Goal: Download file/media

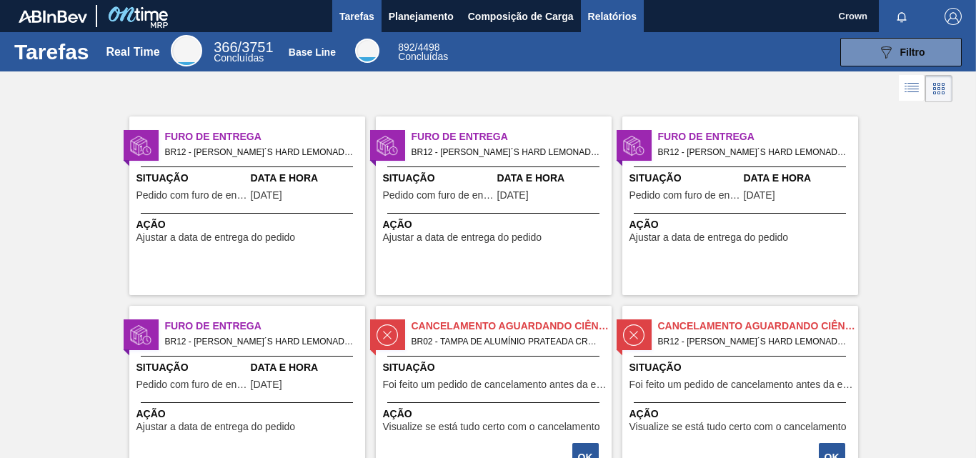
click at [624, 17] on span "Relatórios" at bounding box center [612, 16] width 49 height 17
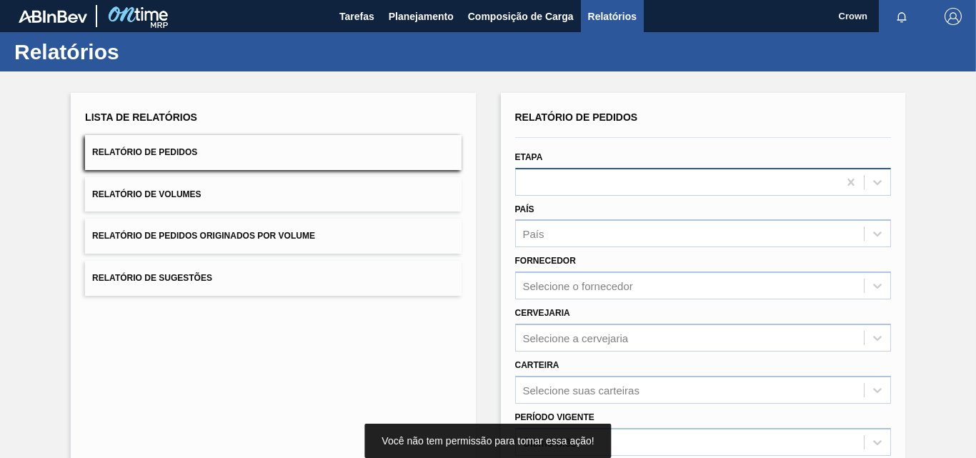
click at [772, 181] on div at bounding box center [677, 181] width 322 height 21
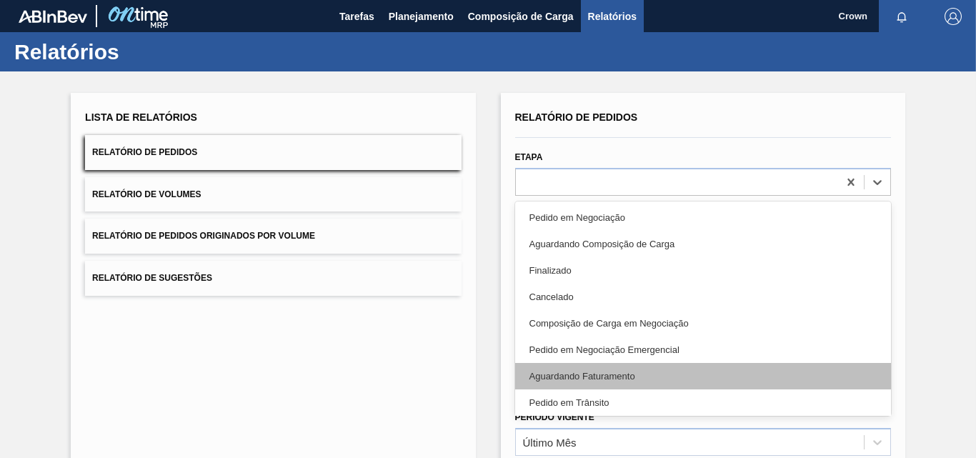
click at [609, 371] on div "Aguardando Faturamento" at bounding box center [703, 376] width 376 height 26
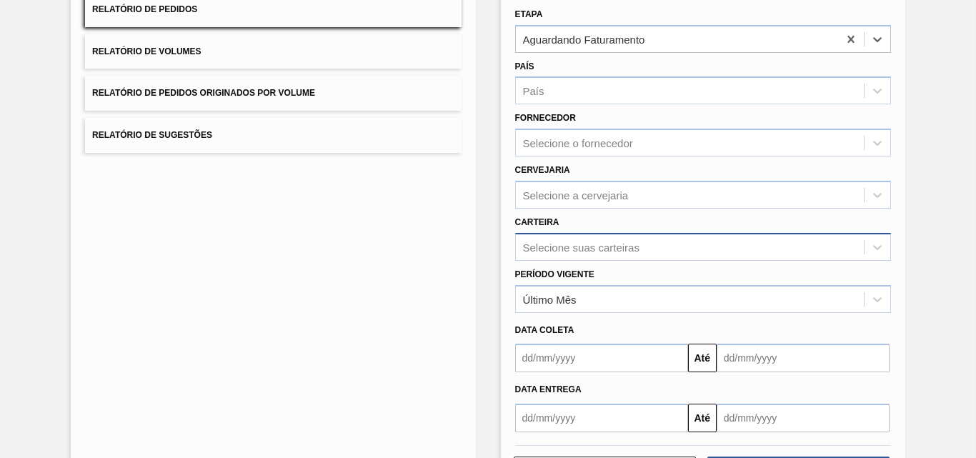
click at [624, 253] on div "Selecione suas carteiras" at bounding box center [703, 247] width 376 height 28
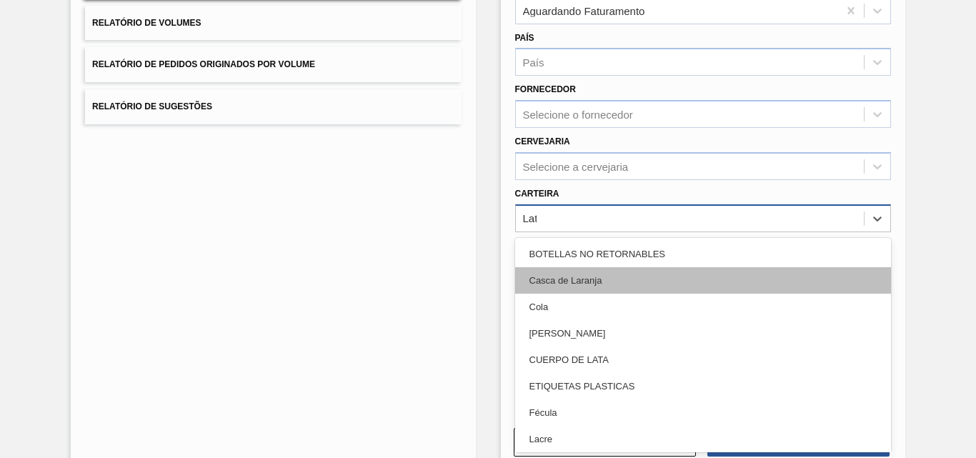
type input "Lata"
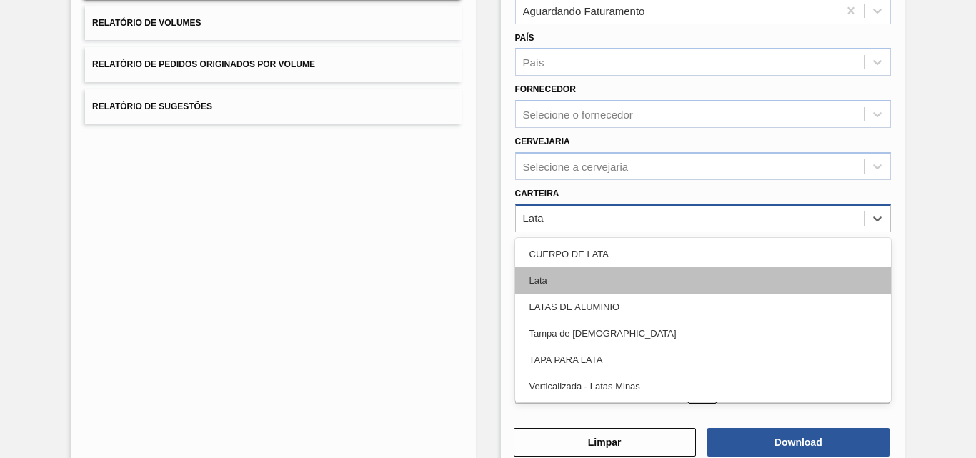
click at [569, 271] on div "Lata" at bounding box center [703, 280] width 376 height 26
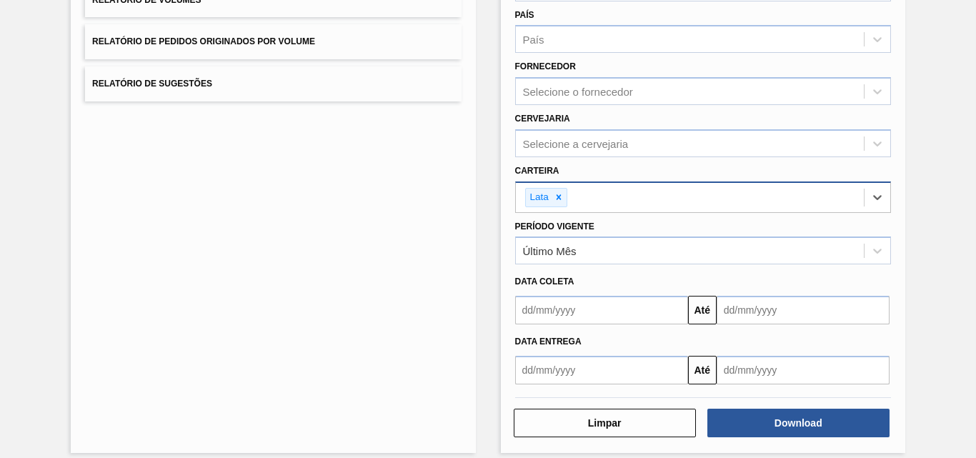
scroll to position [207, 0]
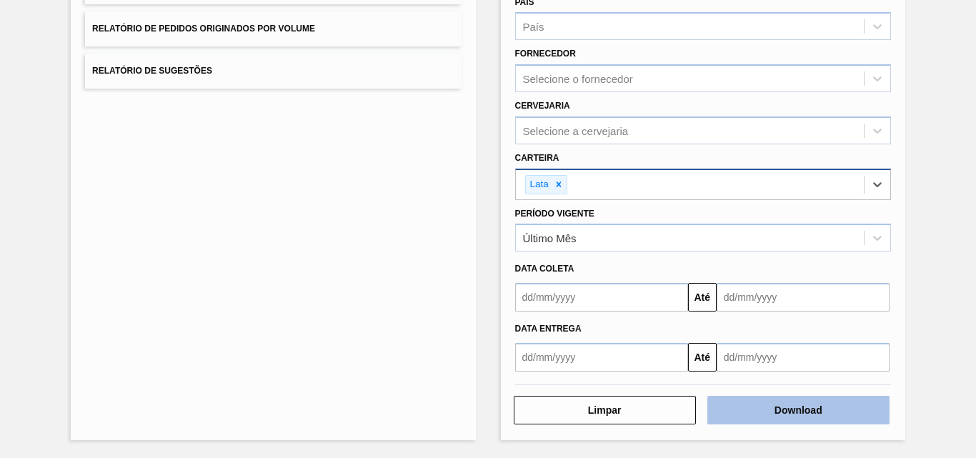
click at [868, 411] on button "Download" at bounding box center [798, 410] width 182 height 29
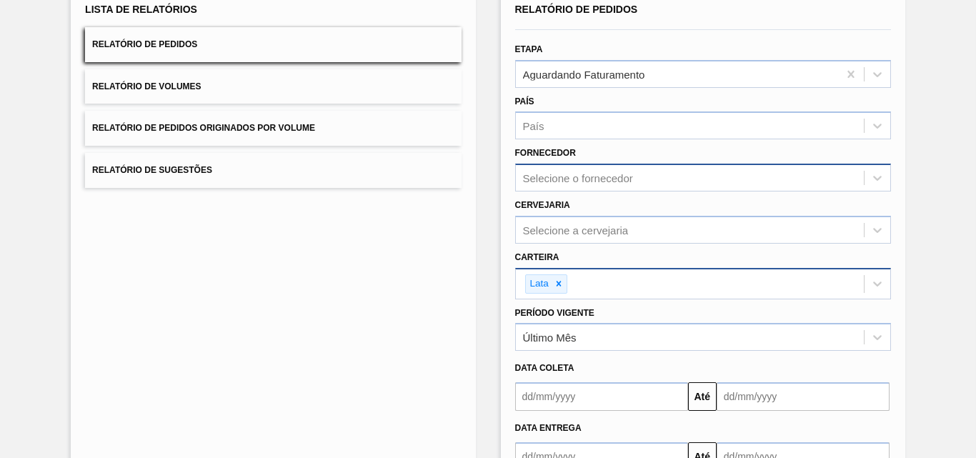
scroll to position [0, 0]
